Goal: Task Accomplishment & Management: Complete application form

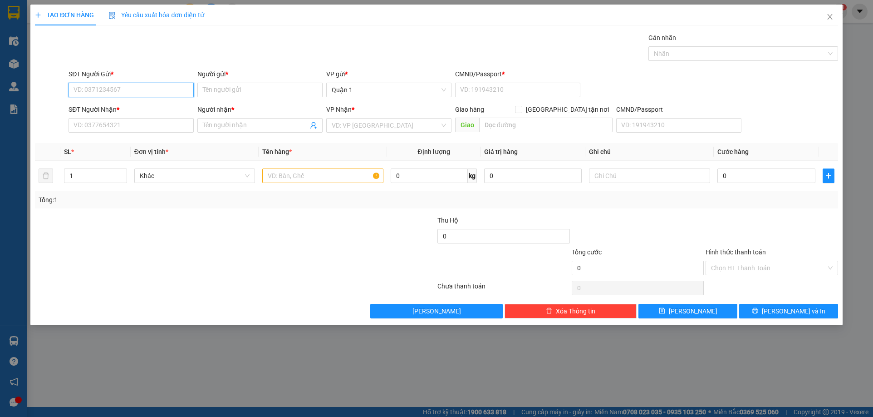
drag, startPoint x: 0, startPoint y: 0, endPoint x: 131, endPoint y: 84, distance: 156.0
click at [131, 85] on input "SĐT Người Gửi *" at bounding box center [131, 90] width 125 height 15
type input "0857333357"
click at [264, 89] on input "Người gửi *" at bounding box center [259, 90] width 125 height 15
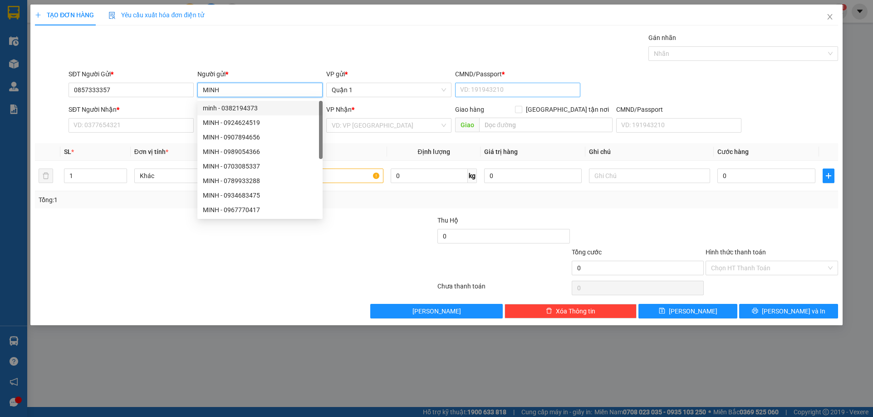
type input "MINH"
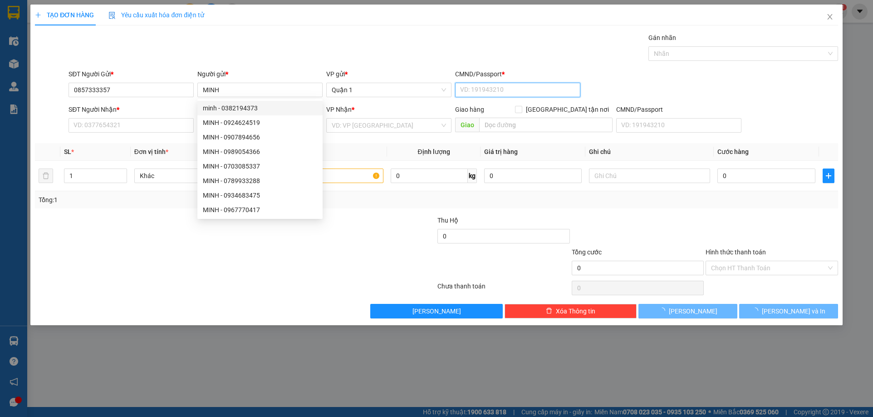
click at [536, 96] on input "CMND/Passport *" at bounding box center [517, 90] width 125 height 15
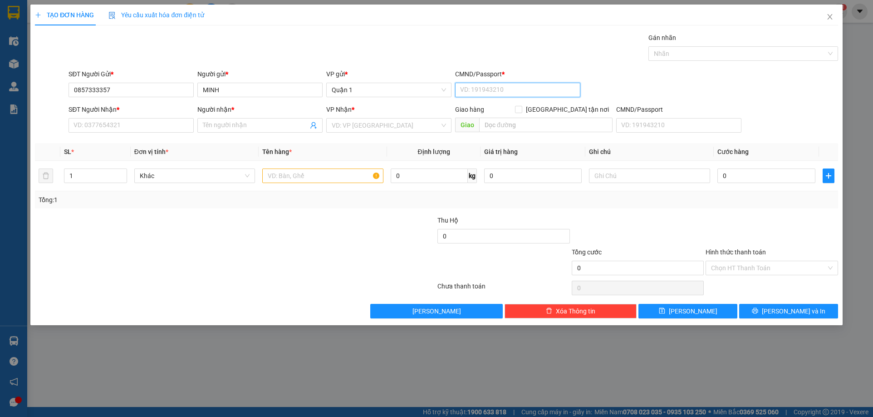
click at [531, 95] on input "CMND/Passport *" at bounding box center [517, 90] width 125 height 15
type input "1"
drag, startPoint x: 146, startPoint y: 127, endPoint x: 146, endPoint y: 119, distance: 7.7
click at [146, 126] on input "SĐT Người Nhận *" at bounding box center [131, 125] width 125 height 15
type input "0773589072"
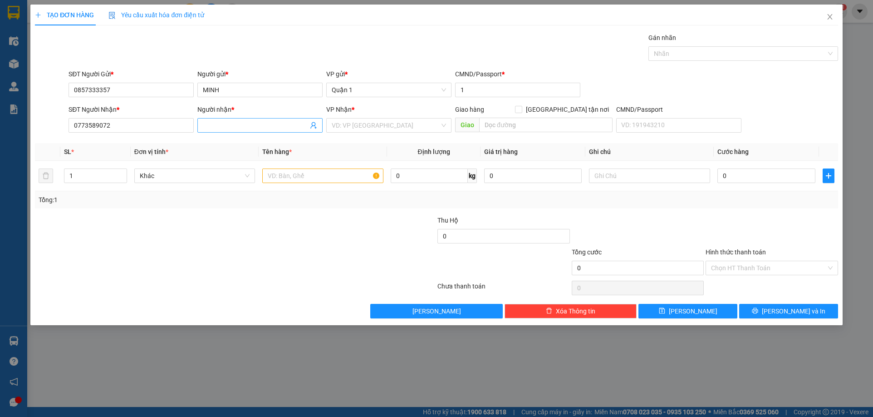
click at [246, 127] on input "Người nhận *" at bounding box center [255, 125] width 105 height 10
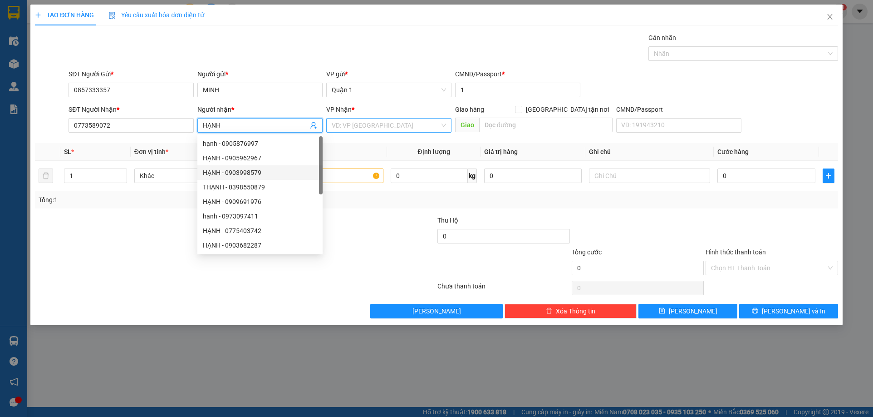
type input "HẠNH"
click at [377, 126] on input "search" at bounding box center [386, 125] width 108 height 14
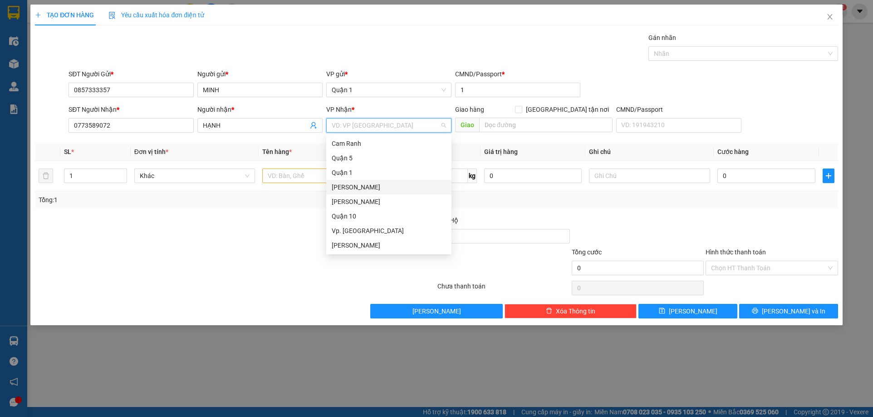
click at [411, 190] on div "[PERSON_NAME]" at bounding box center [389, 187] width 114 height 10
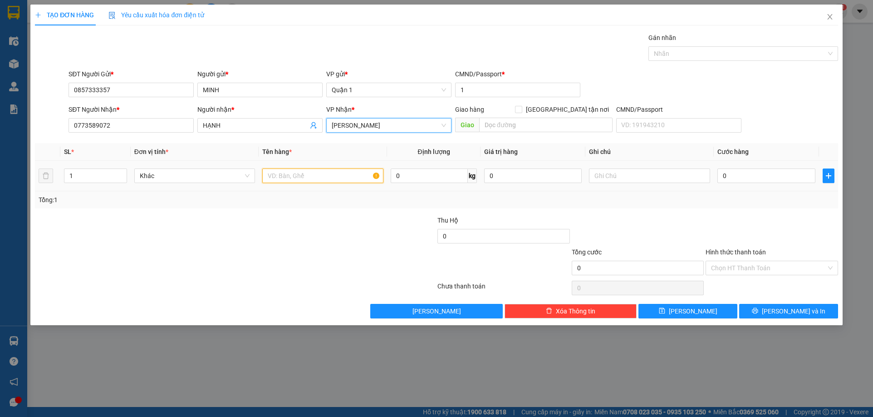
click at [301, 180] on input "text" at bounding box center [322, 175] width 121 height 15
type input "1TH XÁM"
click at [748, 170] on input "0" at bounding box center [767, 175] width 98 height 15
type input "5"
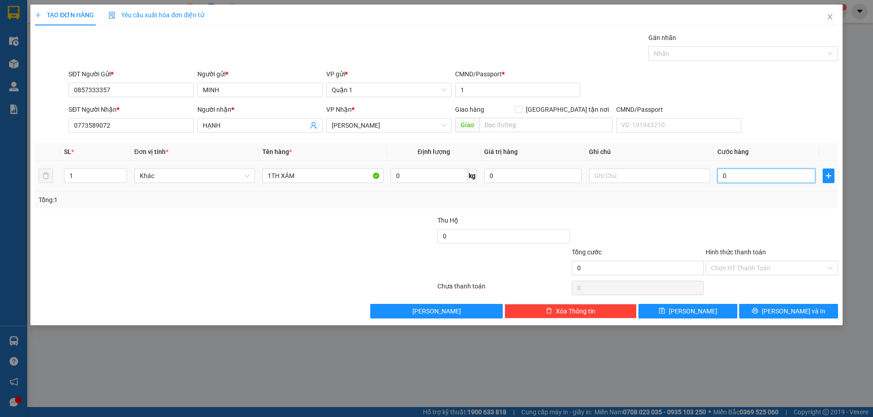
type input "5"
type input "50"
type input "50.000"
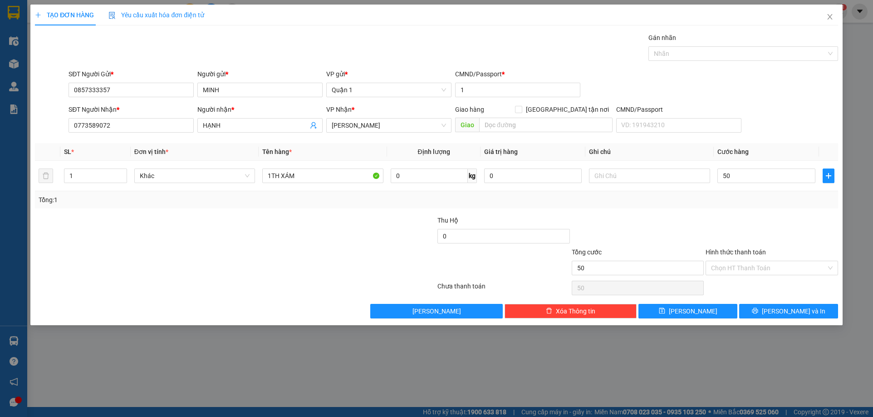
type input "50.000"
drag, startPoint x: 797, startPoint y: 224, endPoint x: 731, endPoint y: 245, distance: 70.0
click at [797, 222] on div at bounding box center [772, 231] width 134 height 32
click at [685, 305] on button "[PERSON_NAME]" at bounding box center [688, 311] width 99 height 15
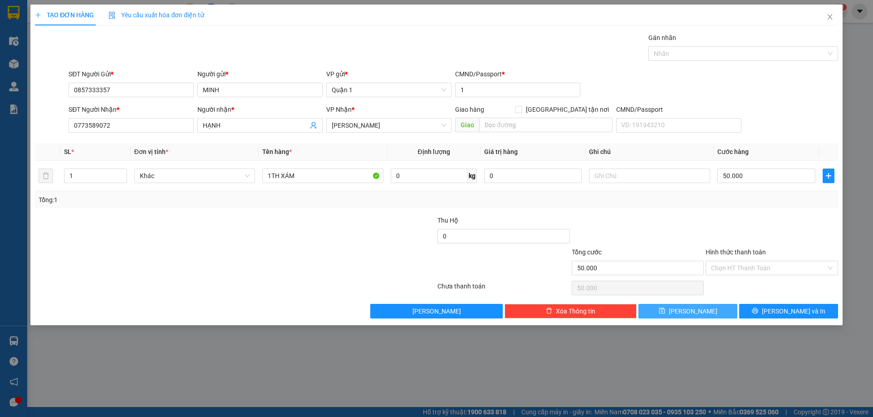
type input "0"
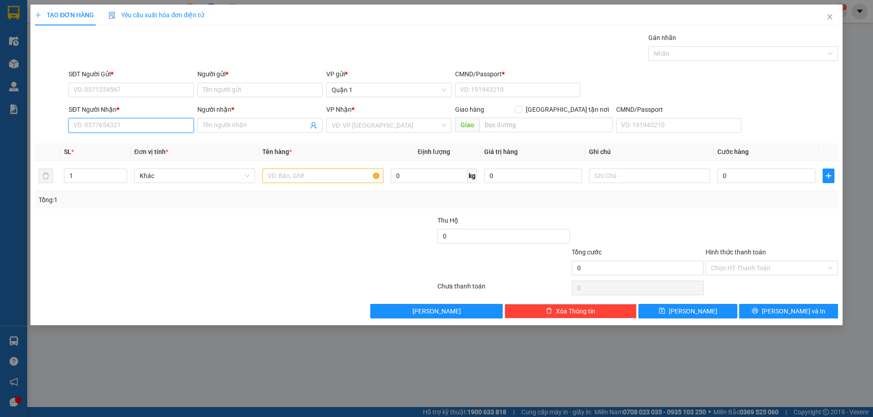
click at [146, 118] on input "SĐT Người Nhận *" at bounding box center [131, 125] width 125 height 15
type input "0"
drag, startPoint x: 558, startPoint y: 69, endPoint x: 561, endPoint y: 74, distance: 6.2
click at [561, 74] on div "CMND/Passport *" at bounding box center [517, 74] width 125 height 10
click at [561, 83] on input "CMND/Passport *" at bounding box center [517, 90] width 125 height 15
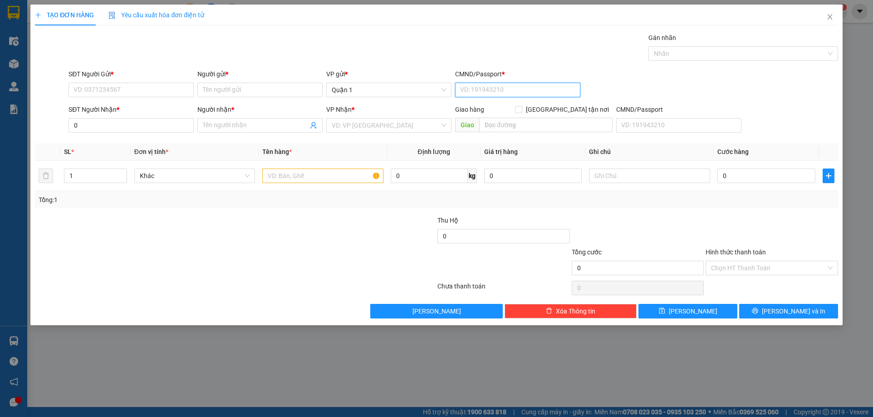
type input "9"
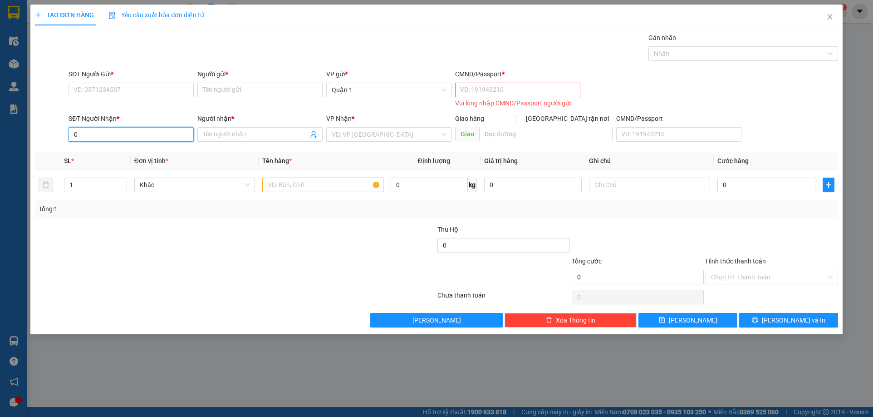
click at [152, 132] on input "0" at bounding box center [131, 134] width 125 height 15
type input "0983878408"
click at [138, 154] on div "0983878408 - bình" at bounding box center [131, 153] width 114 height 10
type input "bình"
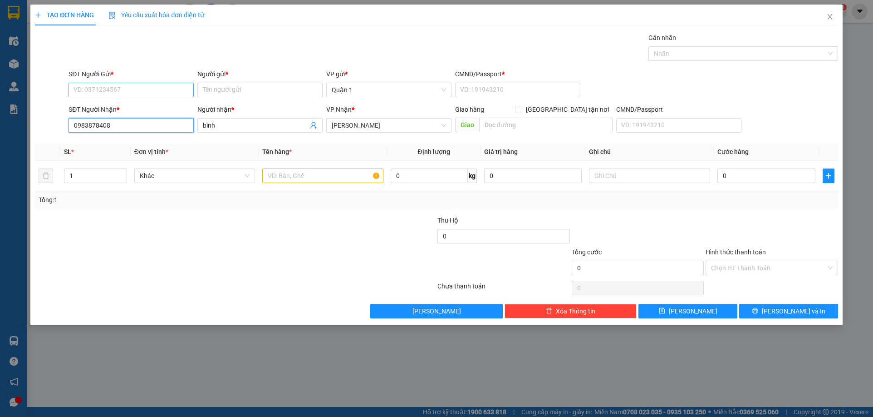
type input "0983878408"
click at [173, 89] on input "SĐT Người Gửi *" at bounding box center [131, 90] width 125 height 15
type input "0968512829"
click at [240, 78] on div "Người gửi *" at bounding box center [259, 74] width 125 height 10
click at [240, 83] on input "Người gửi *" at bounding box center [259, 90] width 125 height 15
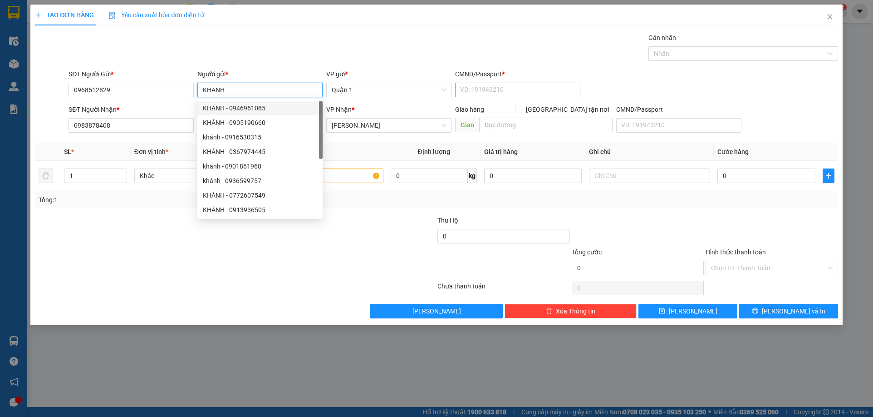
type input "KHANH"
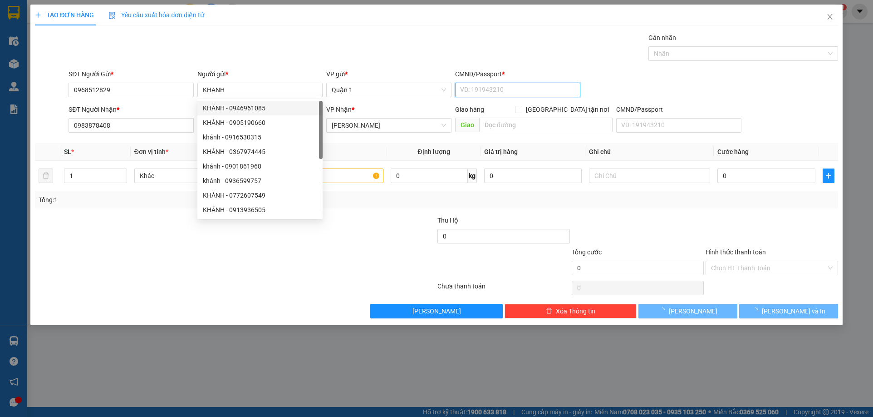
click at [473, 85] on input "CMND/Passport *" at bounding box center [517, 90] width 125 height 15
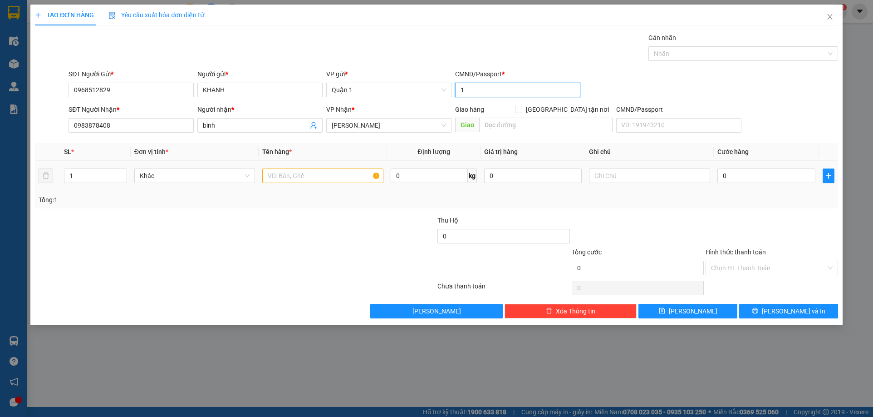
type input "1"
click at [304, 176] on input "text" at bounding box center [322, 175] width 121 height 15
type input "1H VÀNG"
click at [752, 171] on input "0" at bounding box center [767, 175] width 98 height 15
type input "3"
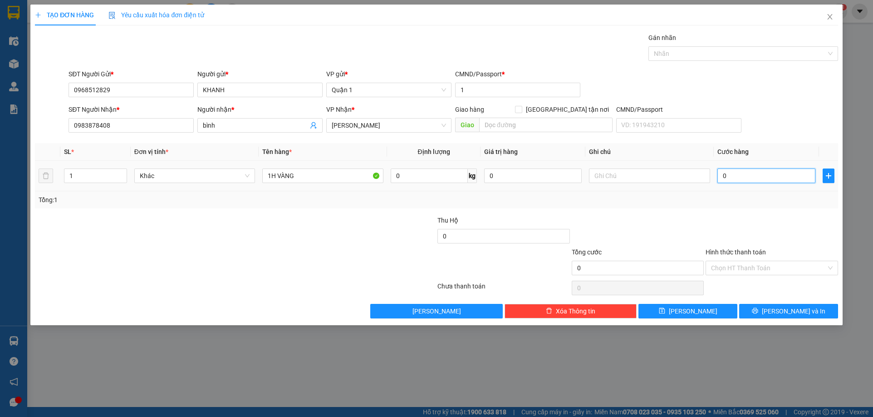
type input "3"
type input "30"
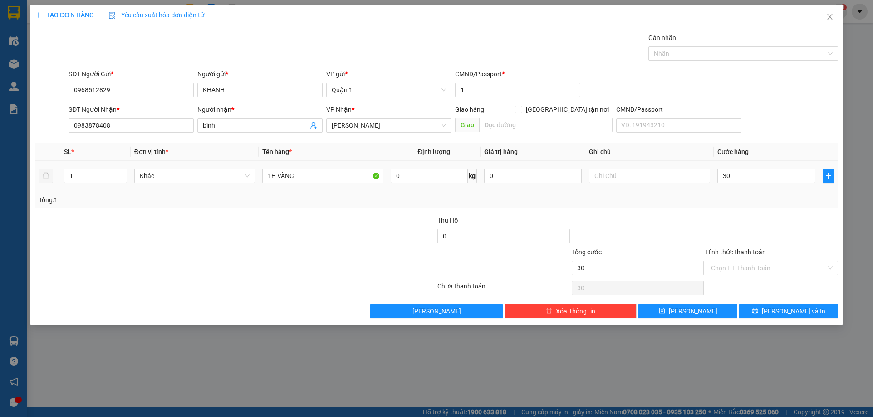
type input "30.000"
click at [707, 212] on div "Transit Pickup Surcharge Ids Transit Deliver Surcharge Ids Transit Deliver Surc…" at bounding box center [436, 175] width 803 height 285
click at [700, 313] on button "[PERSON_NAME]" at bounding box center [688, 311] width 99 height 15
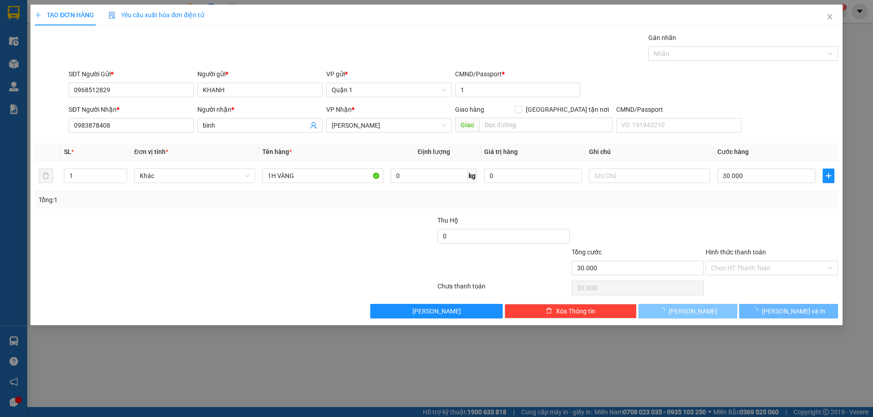
type input "0"
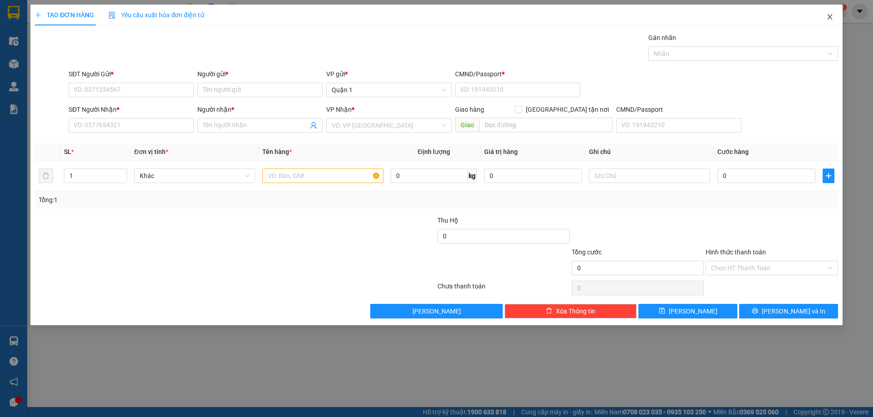
click at [829, 17] on icon "close" at bounding box center [830, 16] width 7 height 7
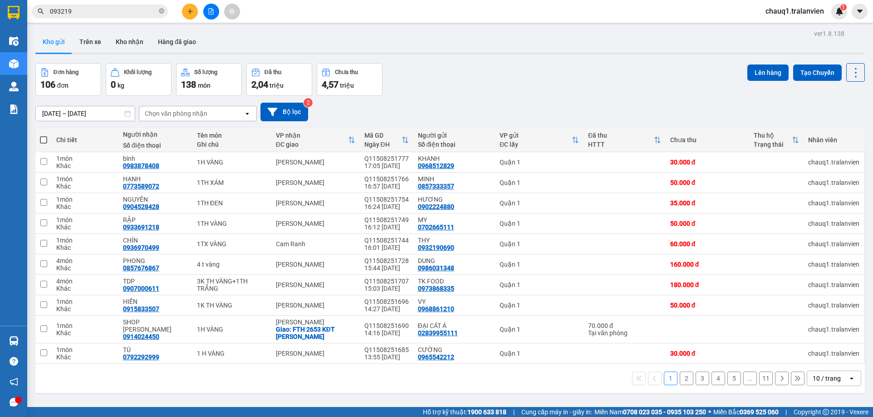
click at [121, 12] on input "093219" at bounding box center [103, 11] width 107 height 10
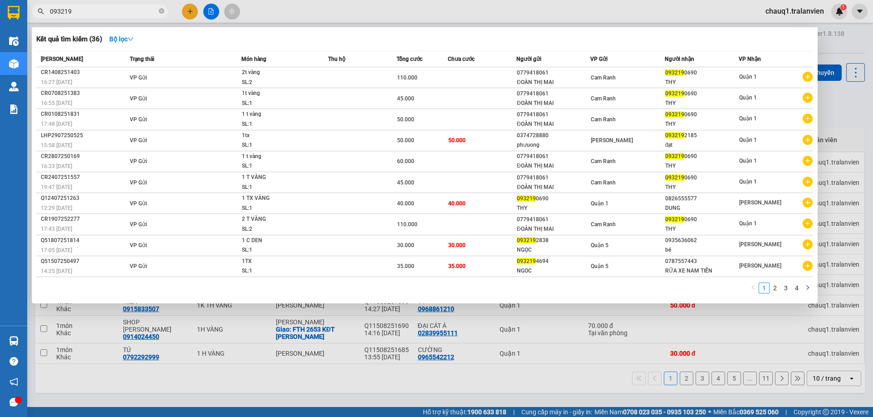
click at [141, 8] on input "093219" at bounding box center [103, 11] width 107 height 10
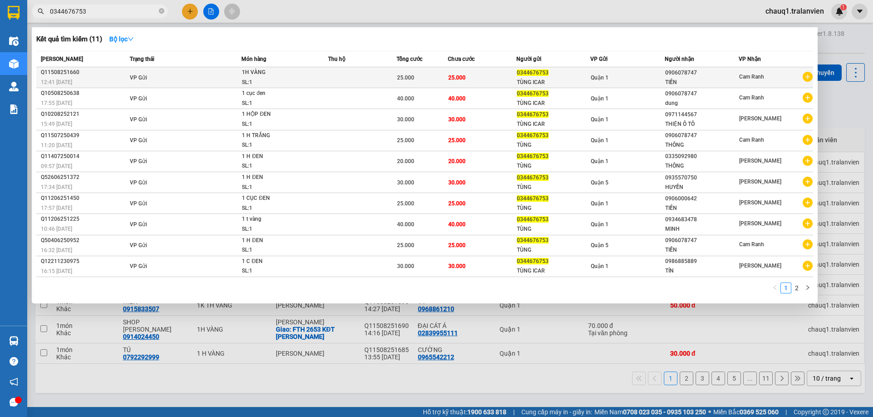
type input "0344676753"
click at [285, 86] on div "SL: 1" at bounding box center [276, 83] width 68 height 10
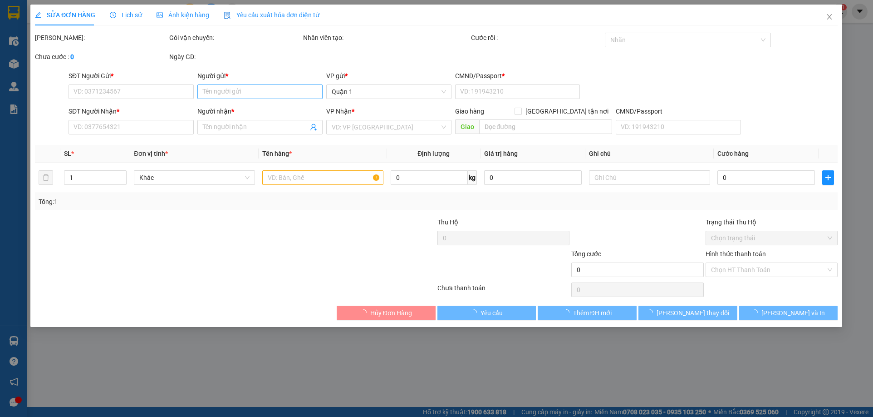
type input "0344676753"
type input "TÙNG ICAR"
type input "096098008521"
type input "0906078747"
type input "TIỀN"
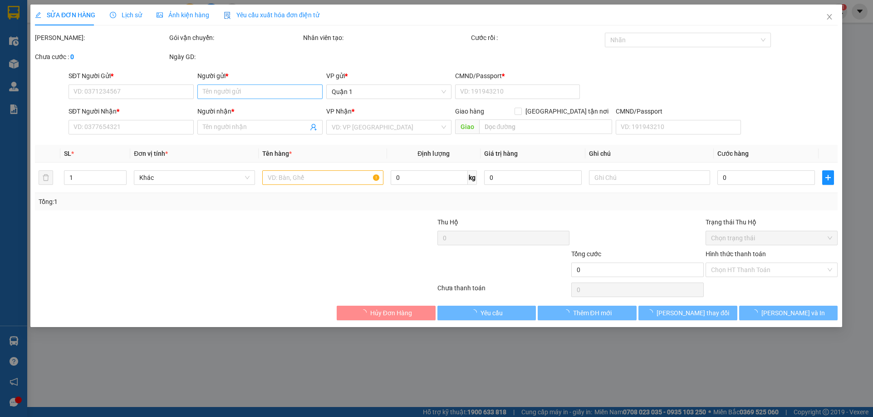
type input "25.000"
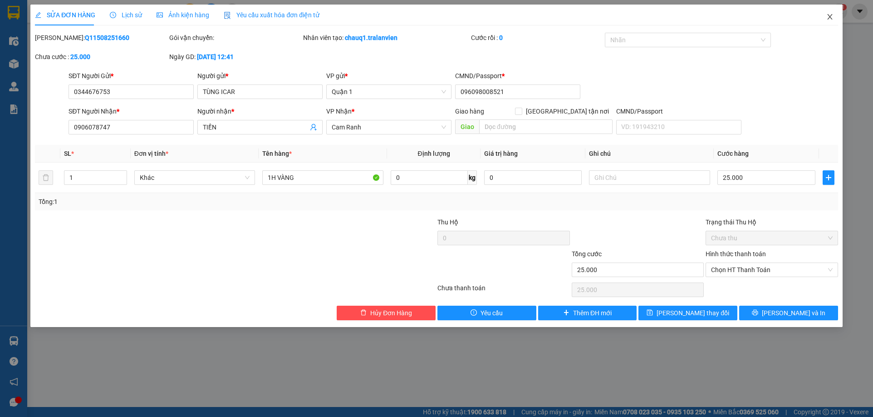
click at [830, 19] on icon "close" at bounding box center [830, 16] width 7 height 7
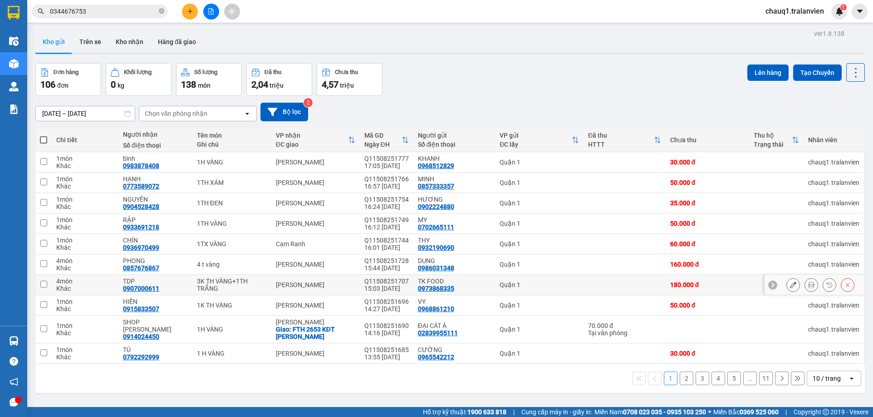
scroll to position [42, 0]
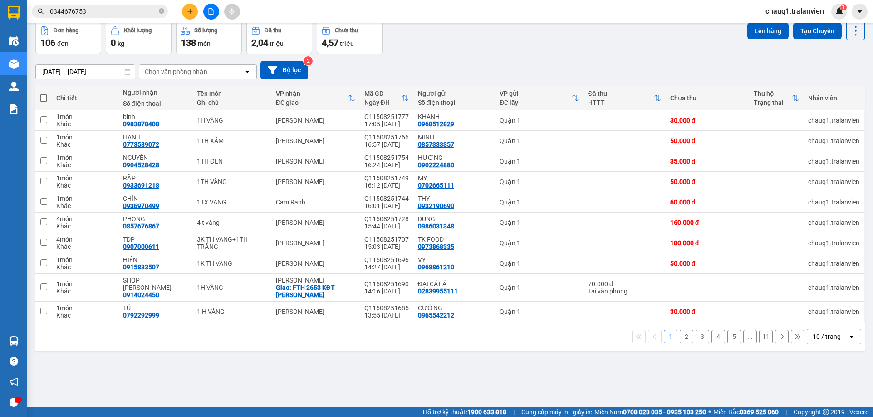
click at [682, 334] on button "2" at bounding box center [687, 337] width 14 height 14
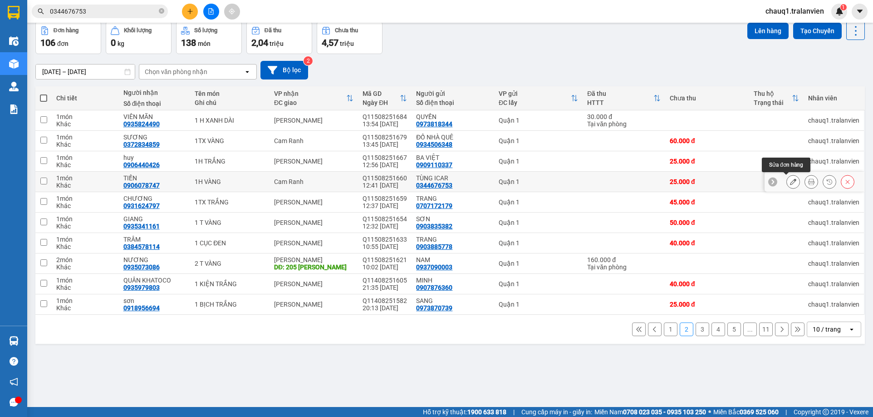
click at [792, 180] on button at bounding box center [793, 182] width 13 height 16
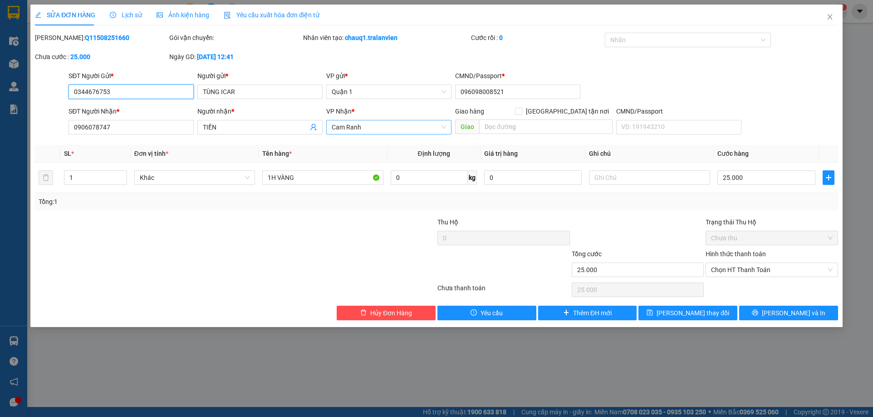
click at [375, 120] on span "Cam Ranh" at bounding box center [389, 127] width 114 height 14
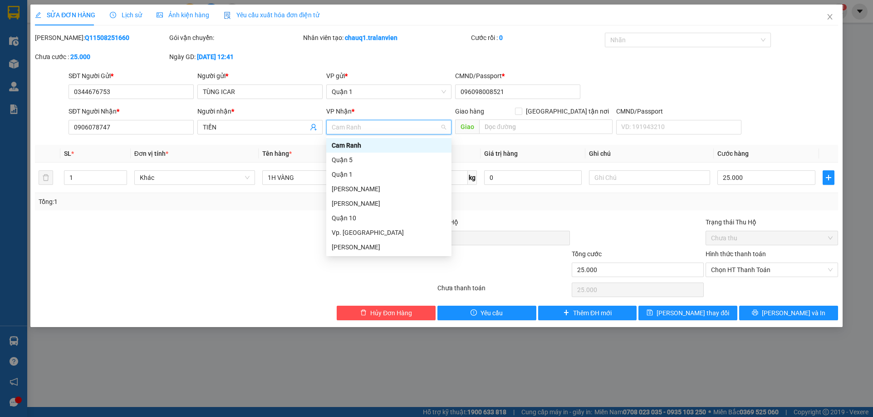
click at [375, 120] on span "Cam Ranh" at bounding box center [389, 127] width 114 height 14
click at [395, 184] on div "[PERSON_NAME]" at bounding box center [389, 189] width 114 height 10
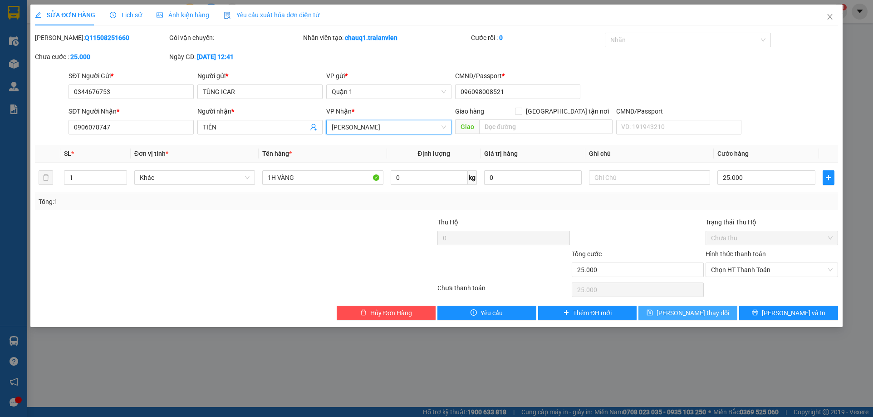
click at [689, 309] on span "[PERSON_NAME] thay đổi" at bounding box center [693, 313] width 73 height 10
